Goal: Transaction & Acquisition: Purchase product/service

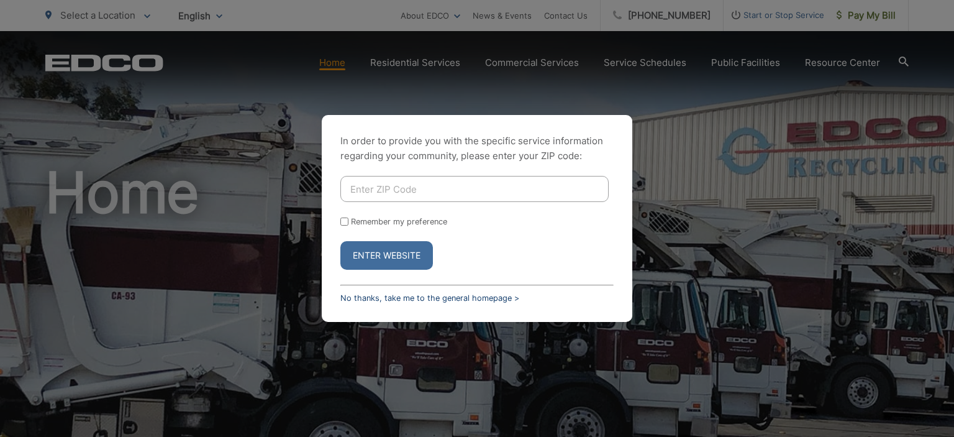
click at [484, 298] on link "No thanks, take me to the general homepage >" at bounding box center [429, 297] width 179 height 9
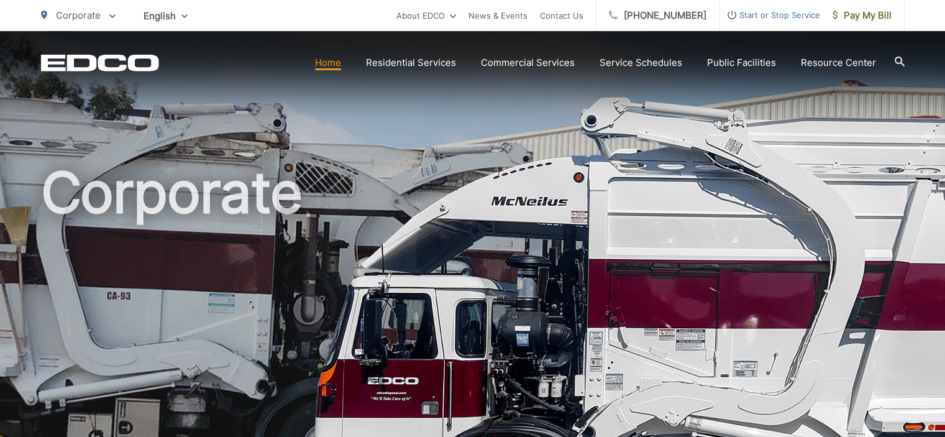
click at [870, 12] on span "Pay My Bill" at bounding box center [861, 15] width 59 height 15
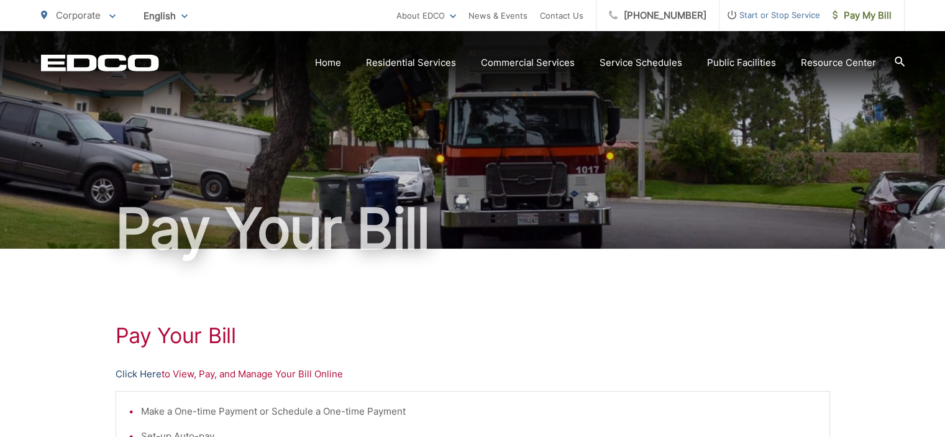
click at [137, 372] on link "Click Here" at bounding box center [139, 373] width 46 height 15
